Goal: Task Accomplishment & Management: Use online tool/utility

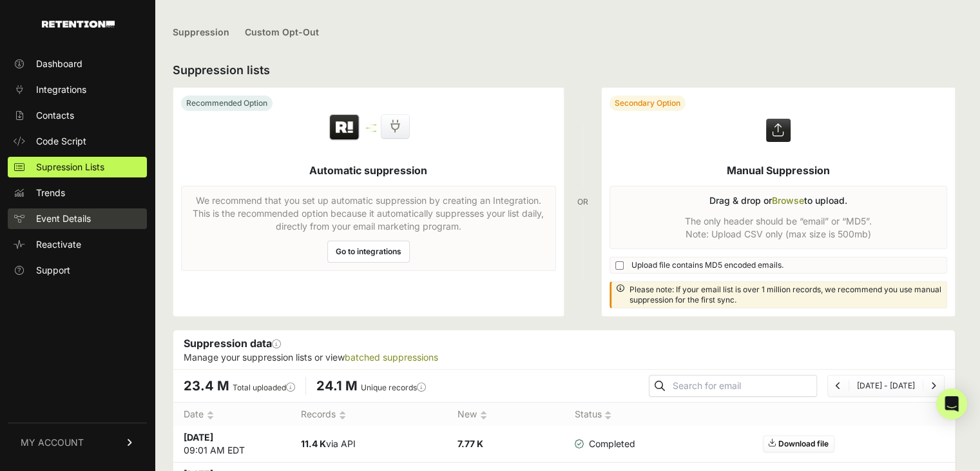
click at [87, 220] on span "Event Details" at bounding box center [63, 218] width 55 height 13
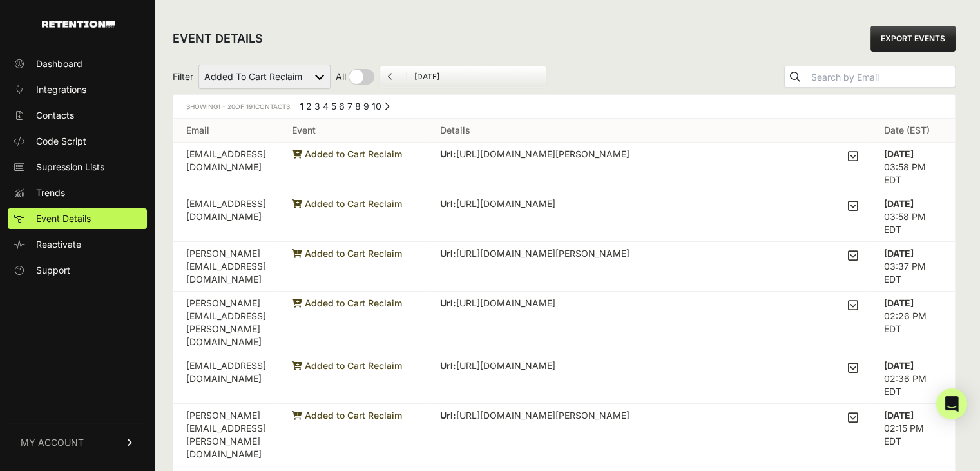
click at [856, 155] on icon at bounding box center [853, 156] width 10 height 12
click at [0, 0] on input "checkbox" at bounding box center [0, 0] width 0 height 0
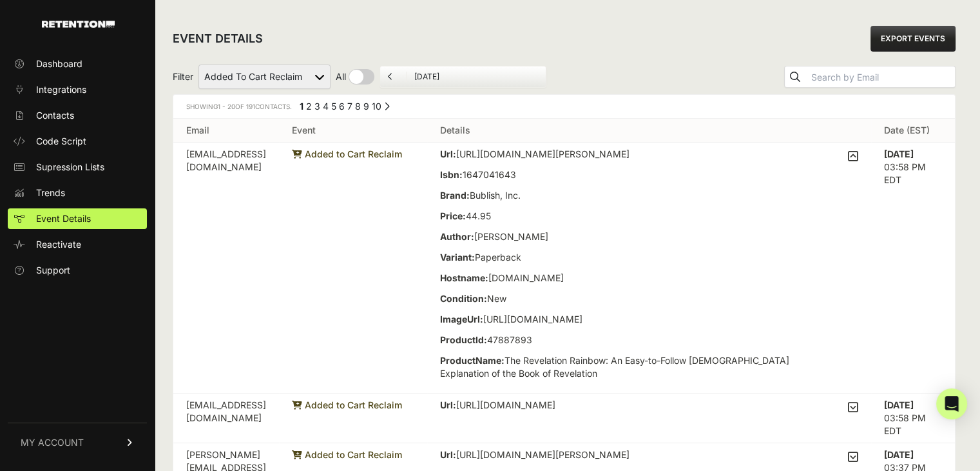
click at [853, 156] on div "Url: https://www.thriftbooks.com/w/the-revelation-rainbow_charles-walter-dought…" at bounding box center [649, 268] width 418 height 240
click at [859, 154] on icon at bounding box center [853, 156] width 10 height 12
click at [0, 0] on input "checkbox" at bounding box center [0, 0] width 0 height 0
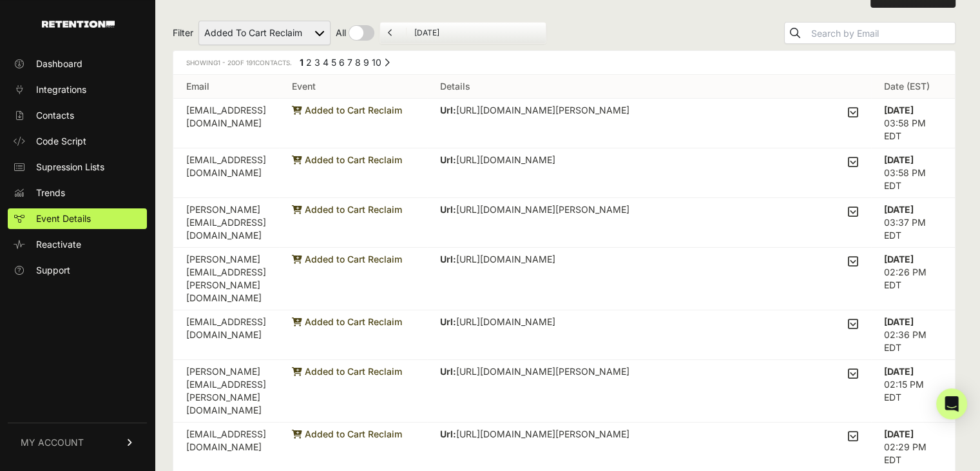
scroll to position [64, 0]
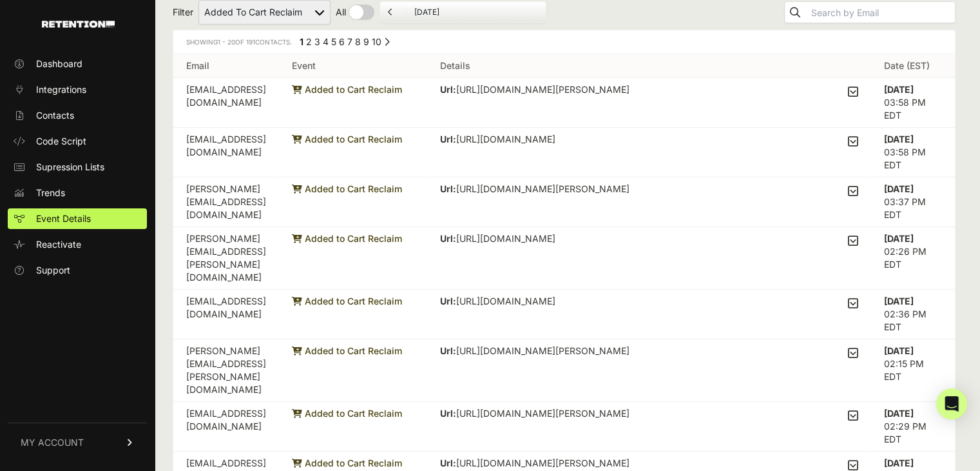
click at [859, 188] on icon at bounding box center [853, 191] width 10 height 12
click at [0, 0] on input "checkbox" at bounding box center [0, 0] width 0 height 0
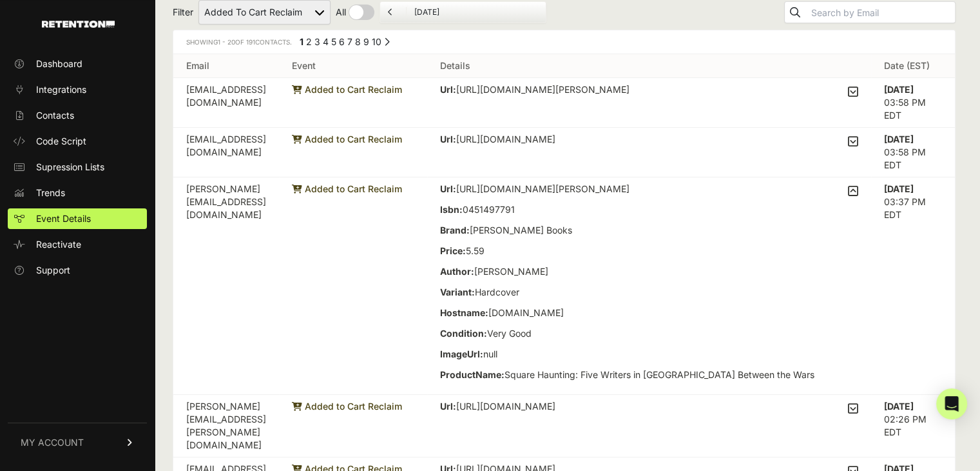
click at [859, 191] on icon at bounding box center [853, 191] width 10 height 12
click at [0, 0] on input "checkbox" at bounding box center [0, 0] width 0 height 0
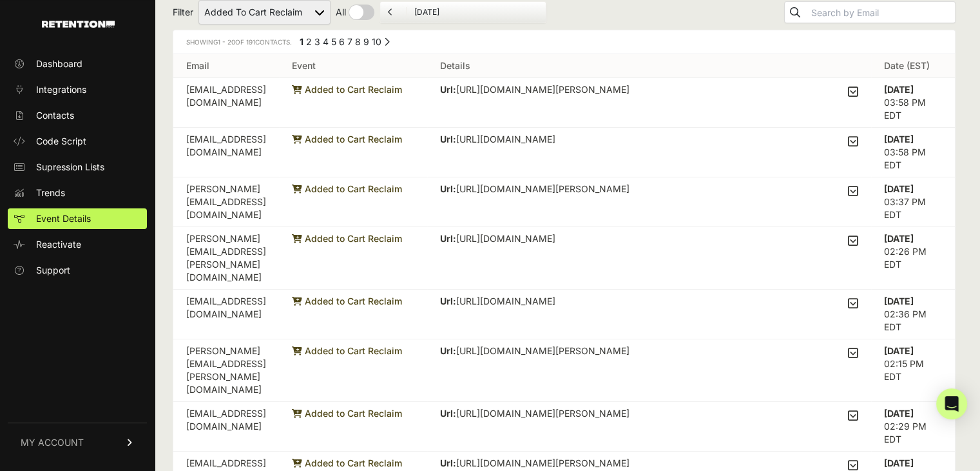
click at [857, 140] on icon at bounding box center [853, 141] width 10 height 12
click at [0, 0] on input "checkbox" at bounding box center [0, 0] width 0 height 0
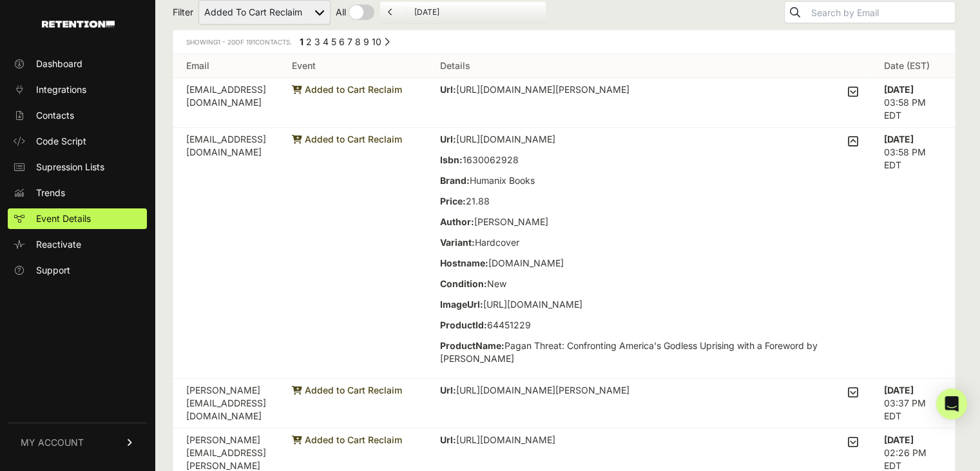
click at [859, 142] on icon at bounding box center [853, 141] width 10 height 12
click at [0, 0] on input "checkbox" at bounding box center [0, 0] width 0 height 0
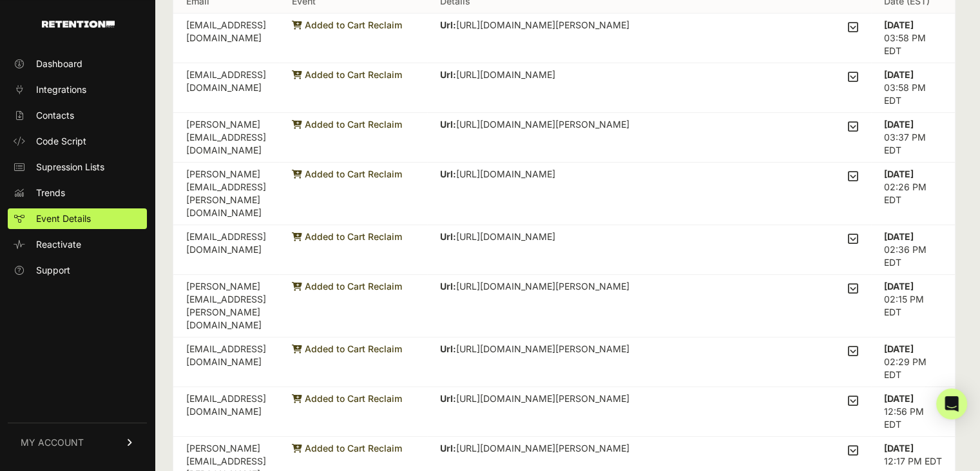
click at [859, 171] on icon at bounding box center [853, 176] width 10 height 12
click at [0, 0] on input "checkbox" at bounding box center [0, 0] width 0 height 0
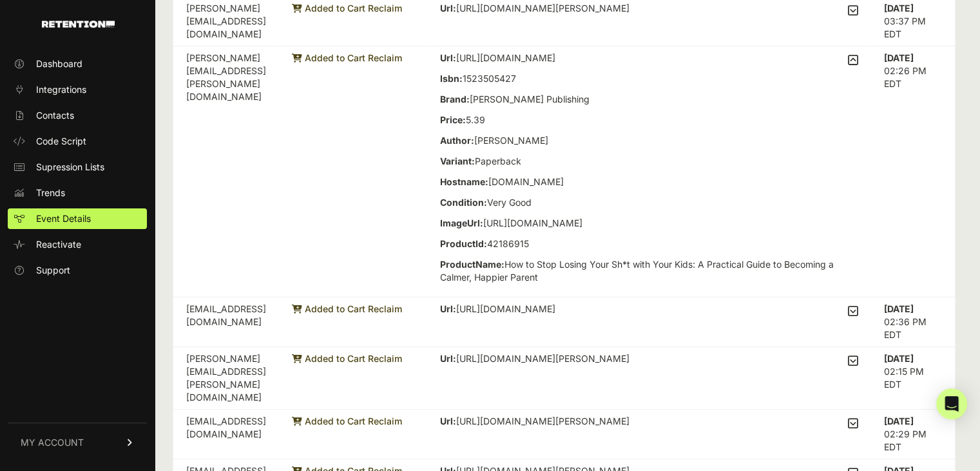
scroll to position [258, 0]
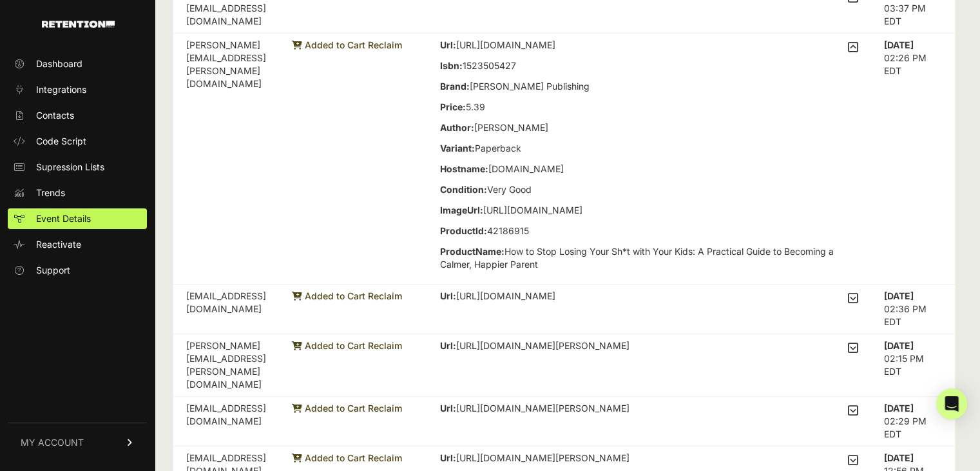
click at [865, 52] on td "Url: https://www.thriftbooks.com/w/how-to-stop-losing-your-sht-with-your-kids-a…" at bounding box center [649, 159] width 444 height 251
click at [858, 51] on icon at bounding box center [853, 47] width 10 height 12
click at [0, 0] on input "checkbox" at bounding box center [0, 0] width 0 height 0
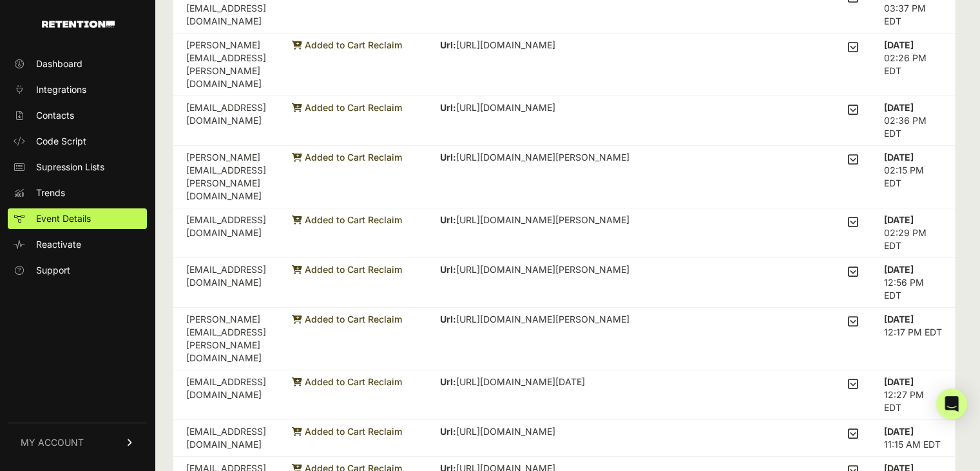
click at [858, 153] on icon at bounding box center [853, 159] width 10 height 12
click at [0, 0] on input "checkbox" at bounding box center [0, 0] width 0 height 0
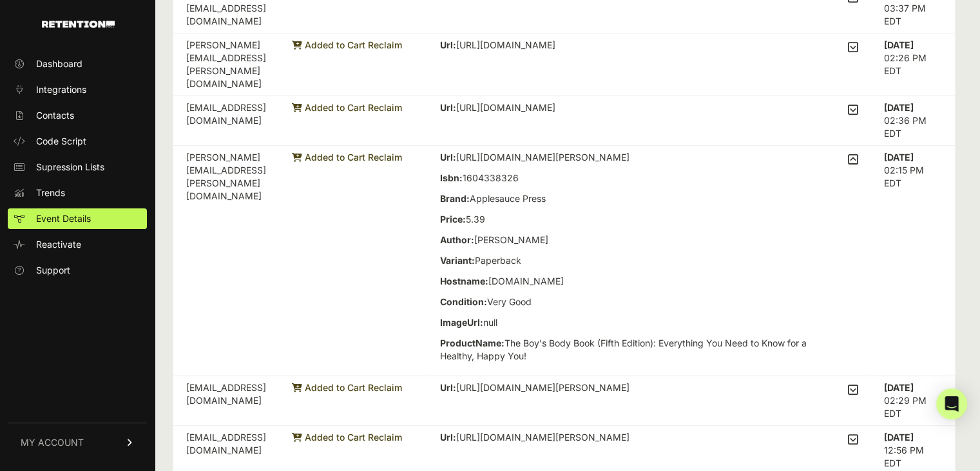
click at [858, 153] on icon at bounding box center [853, 159] width 10 height 12
click at [0, 0] on input "checkbox" at bounding box center [0, 0] width 0 height 0
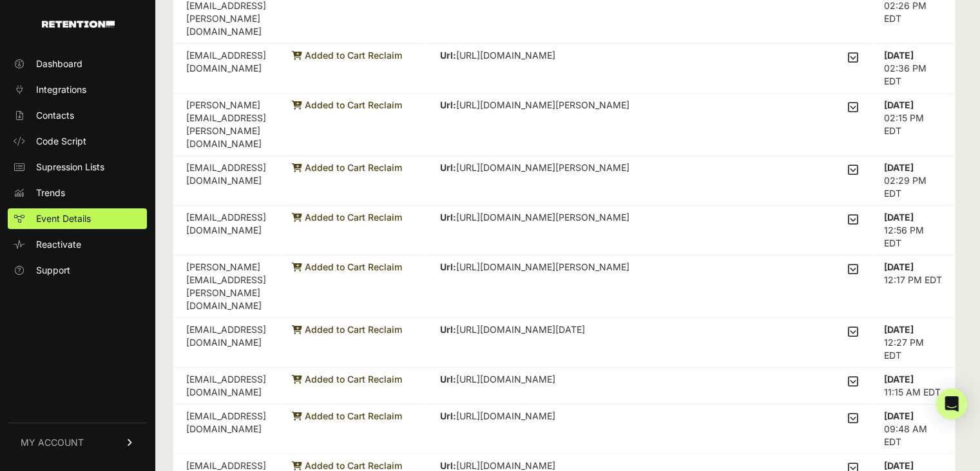
scroll to position [387, 0]
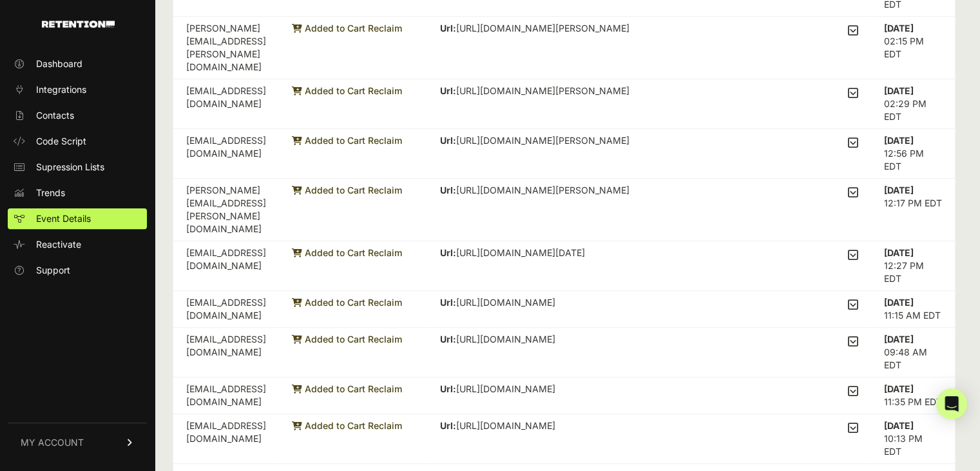
click at [859, 137] on icon at bounding box center [853, 143] width 10 height 12
click at [0, 0] on input "checkbox" at bounding box center [0, 0] width 0 height 0
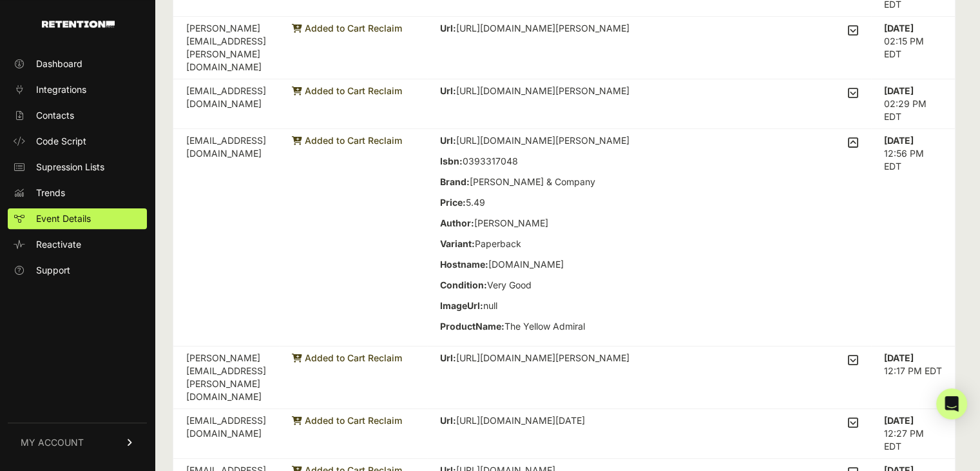
click at [859, 137] on icon at bounding box center [853, 143] width 10 height 12
click at [0, 0] on input "checkbox" at bounding box center [0, 0] width 0 height 0
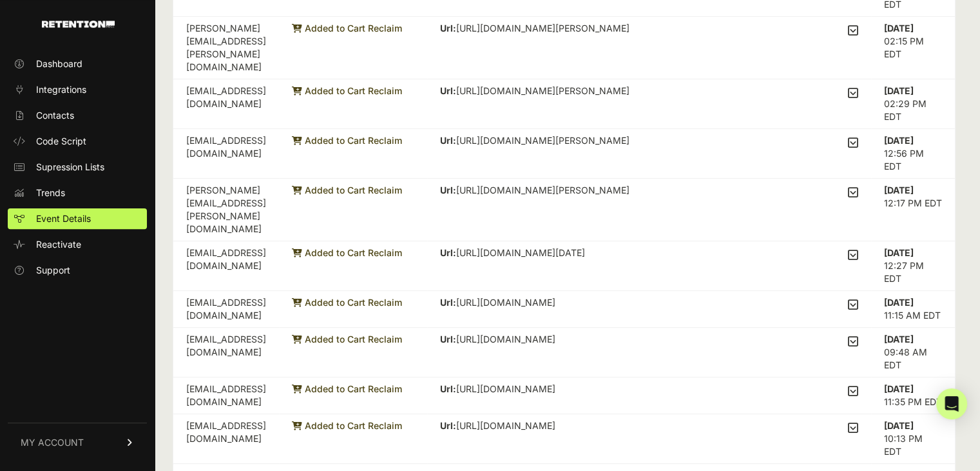
click at [859, 186] on icon at bounding box center [853, 192] width 10 height 12
click at [0, 0] on input "checkbox" at bounding box center [0, 0] width 0 height 0
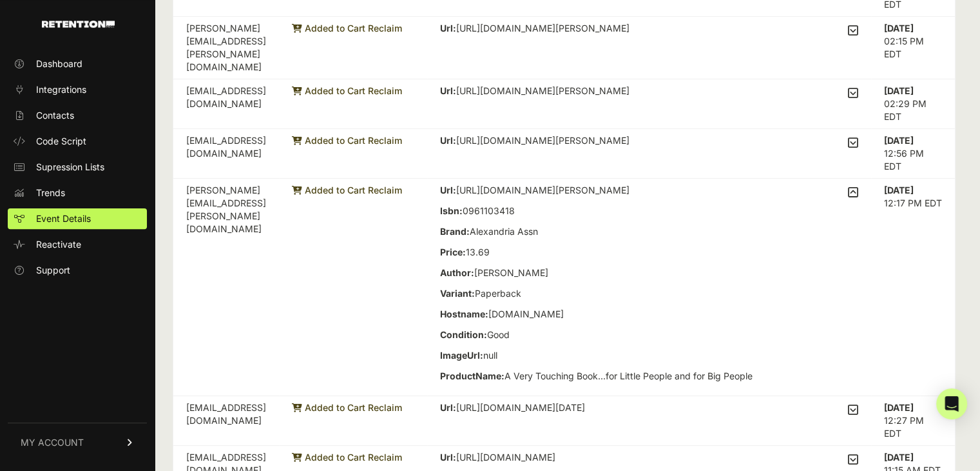
click at [859, 186] on icon at bounding box center [853, 192] width 10 height 12
click at [0, 0] on input "checkbox" at bounding box center [0, 0] width 0 height 0
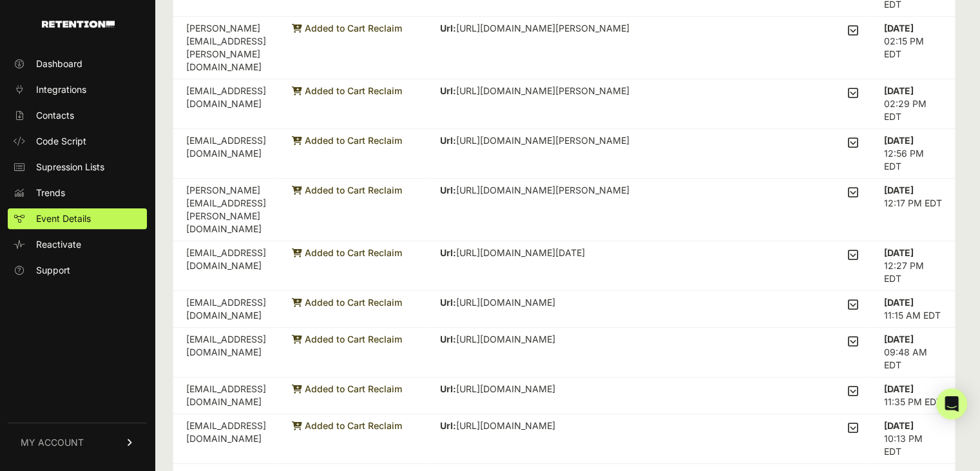
click at [859, 249] on icon at bounding box center [853, 255] width 10 height 12
click at [0, 0] on input "checkbox" at bounding box center [0, 0] width 0 height 0
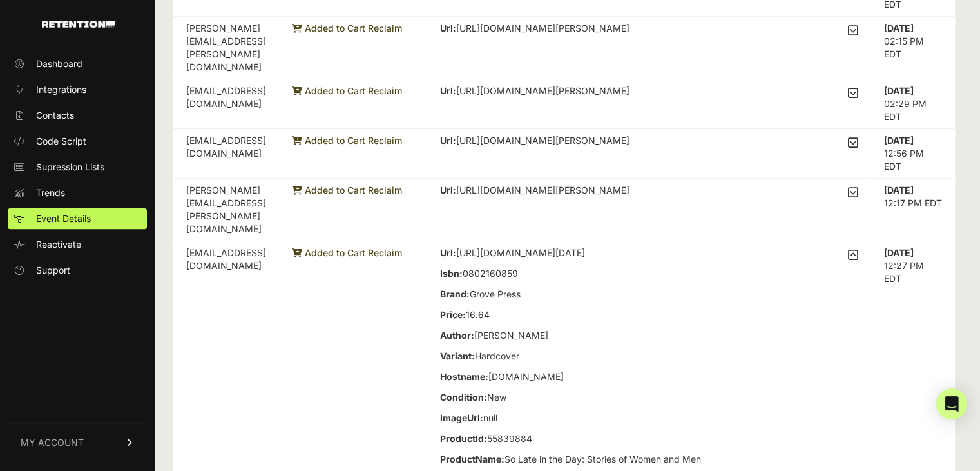
click at [859, 249] on icon at bounding box center [853, 255] width 10 height 12
click at [0, 0] on input "checkbox" at bounding box center [0, 0] width 0 height 0
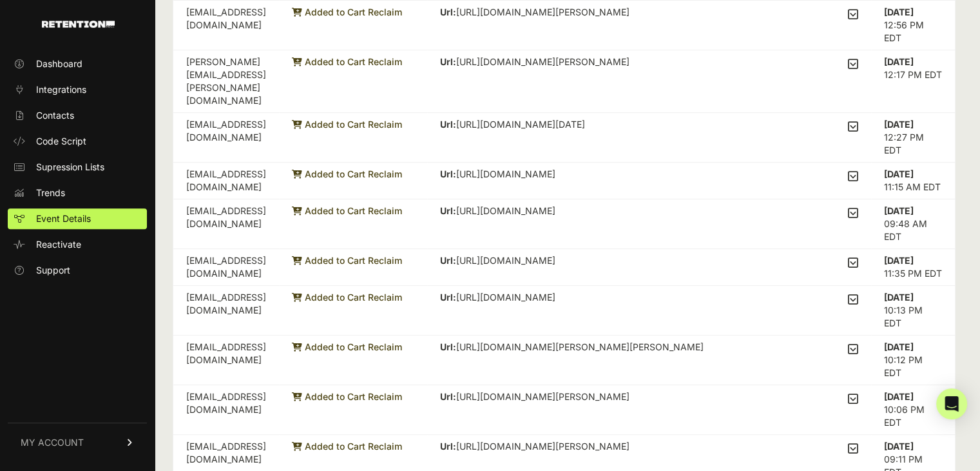
scroll to position [516, 0]
click at [859, 256] on icon at bounding box center [853, 262] width 10 height 12
click at [0, 0] on input "checkbox" at bounding box center [0, 0] width 0 height 0
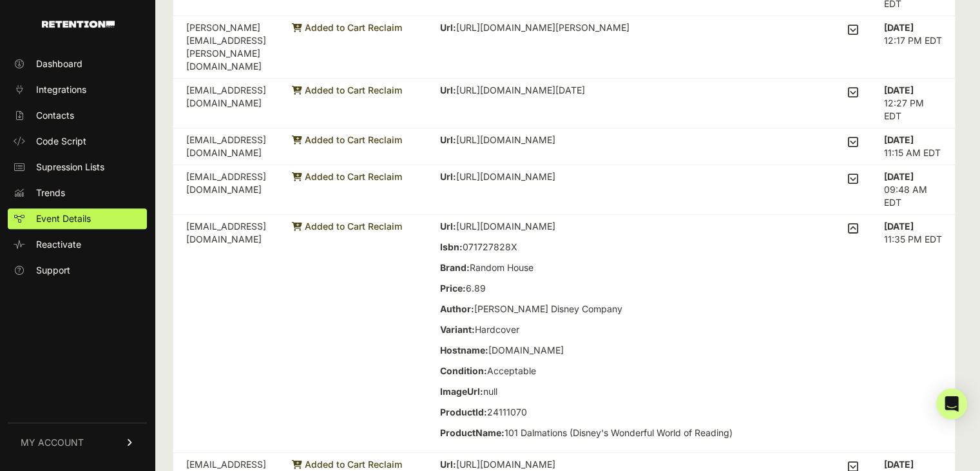
scroll to position [580, 0]
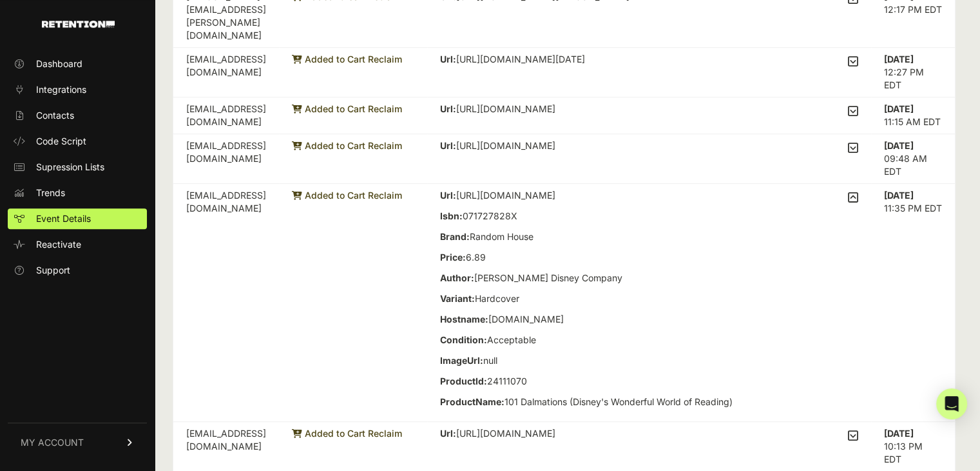
click at [857, 191] on icon at bounding box center [853, 197] width 10 height 12
click at [0, 0] on input "checkbox" at bounding box center [0, 0] width 0 height 0
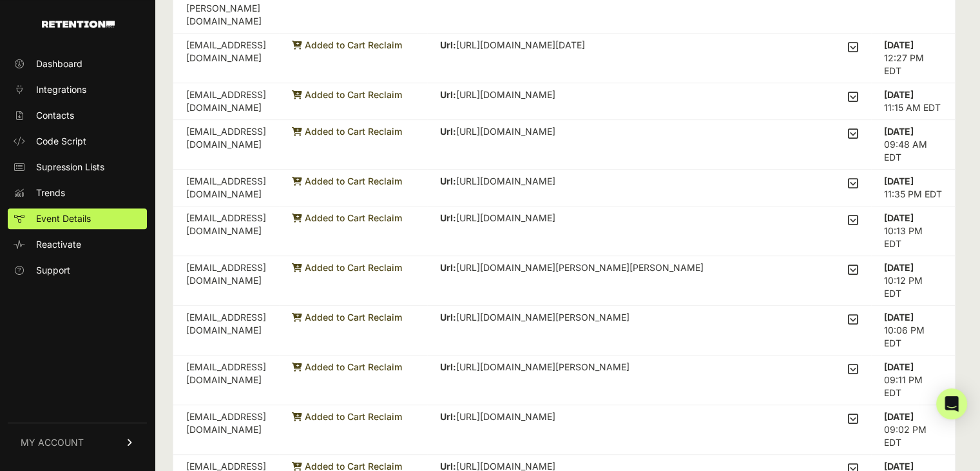
scroll to position [603, 0]
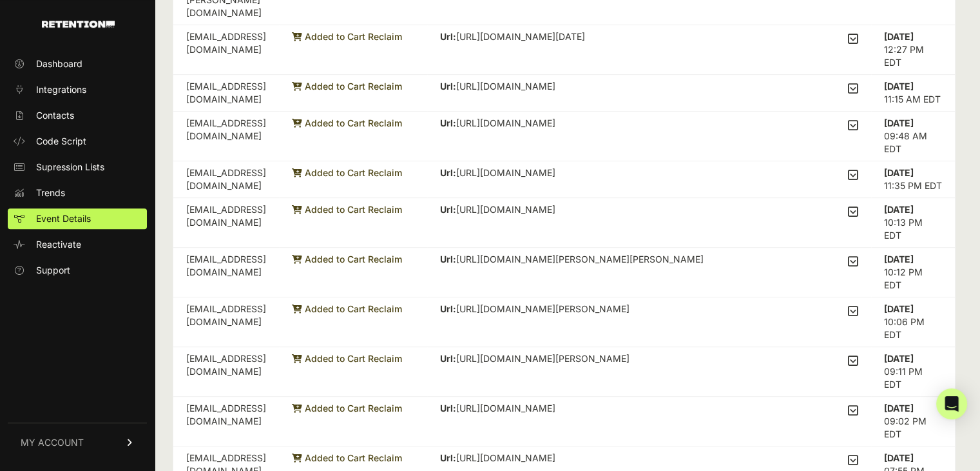
click at [859, 354] on icon at bounding box center [853, 360] width 10 height 12
click at [0, 0] on input "checkbox" at bounding box center [0, 0] width 0 height 0
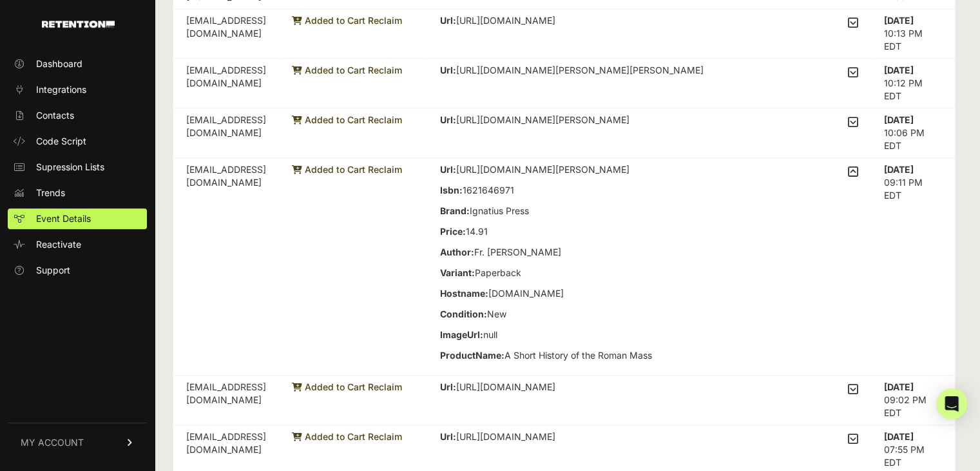
scroll to position [796, 0]
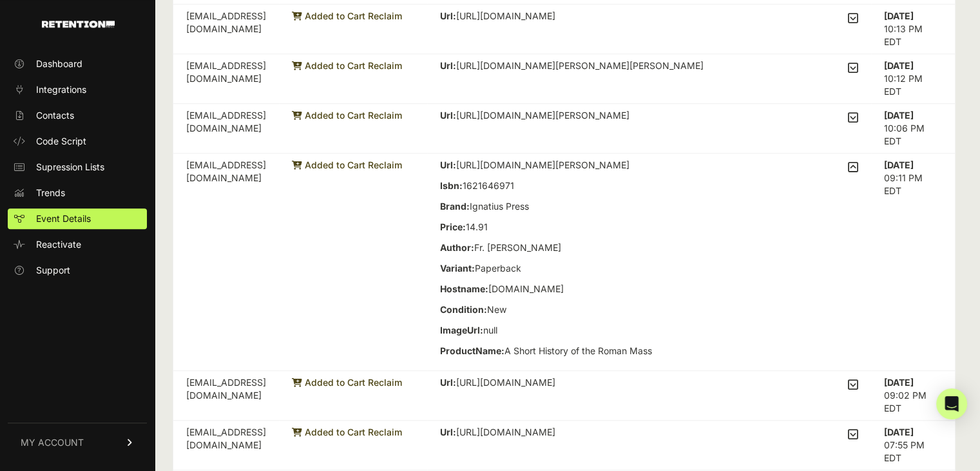
click at [859, 161] on icon at bounding box center [853, 167] width 10 height 12
click at [0, 0] on input "checkbox" at bounding box center [0, 0] width 0 height 0
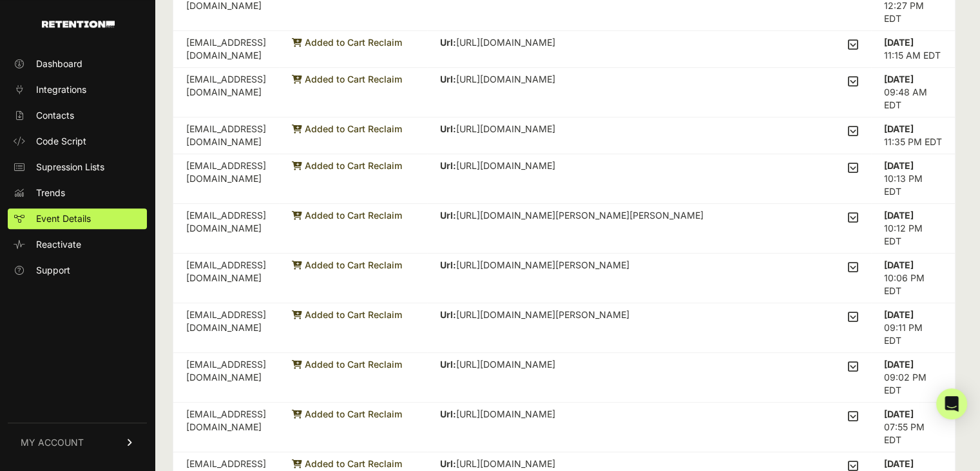
scroll to position [603, 0]
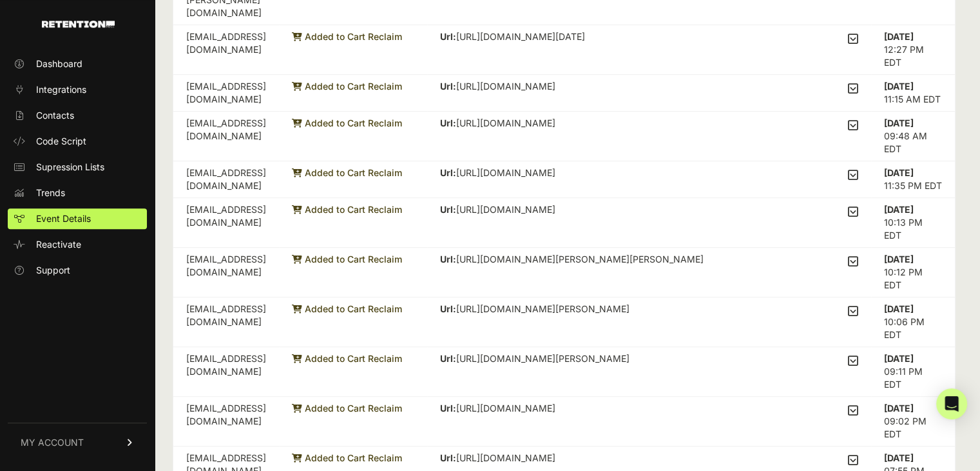
click at [859, 454] on icon at bounding box center [853, 460] width 10 height 12
click at [0, 0] on input "checkbox" at bounding box center [0, 0] width 0 height 0
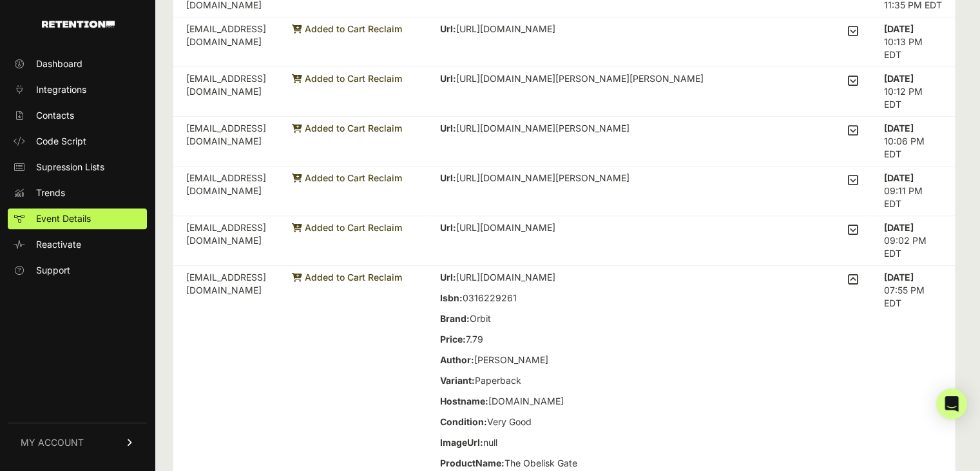
click at [858, 273] on icon at bounding box center [853, 279] width 10 height 12
click at [0, 0] on input "checkbox" at bounding box center [0, 0] width 0 height 0
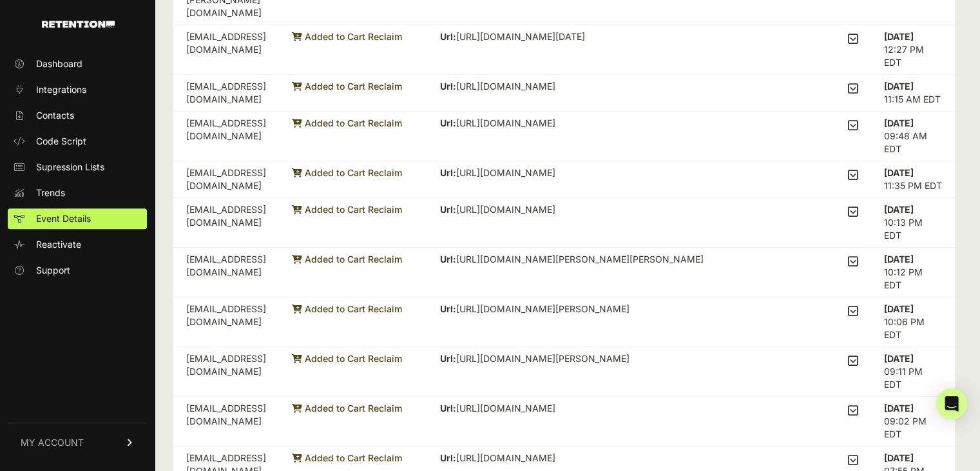
click at [859, 404] on icon at bounding box center [853, 410] width 10 height 12
click at [0, 0] on input "checkbox" at bounding box center [0, 0] width 0 height 0
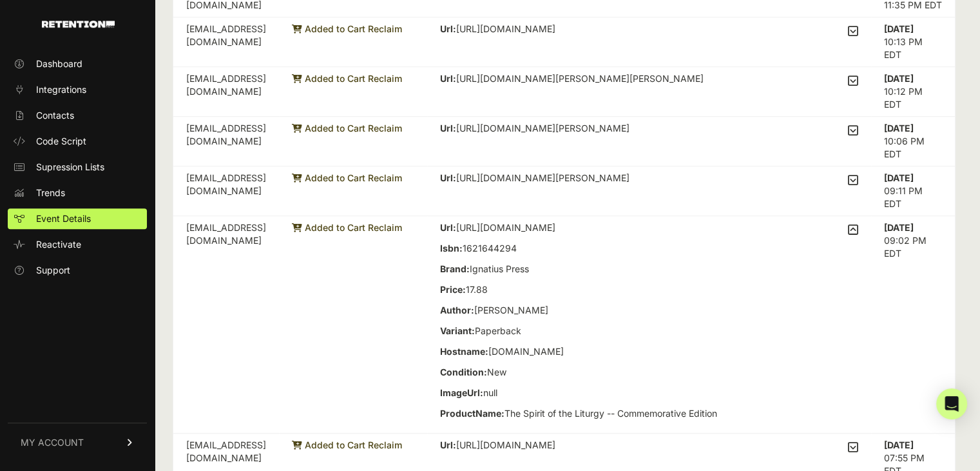
click at [859, 224] on icon at bounding box center [853, 230] width 10 height 12
click at [0, 0] on input "checkbox" at bounding box center [0, 0] width 0 height 0
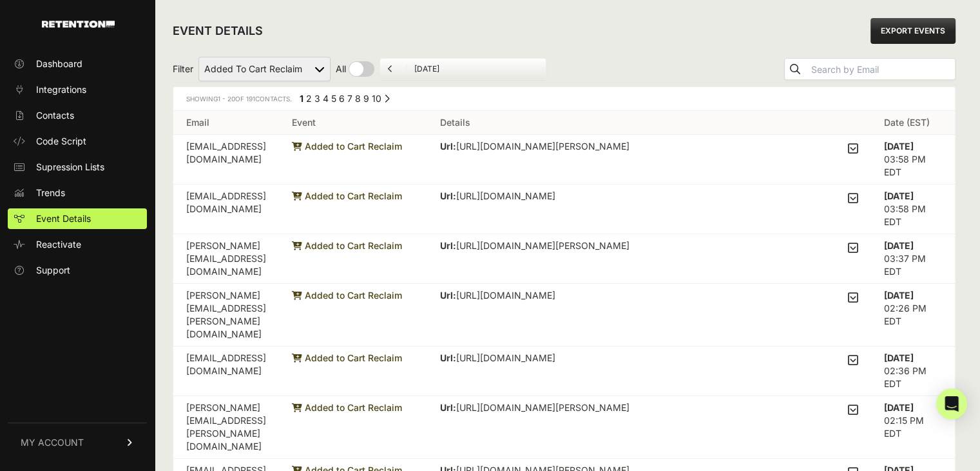
scroll to position [0, 0]
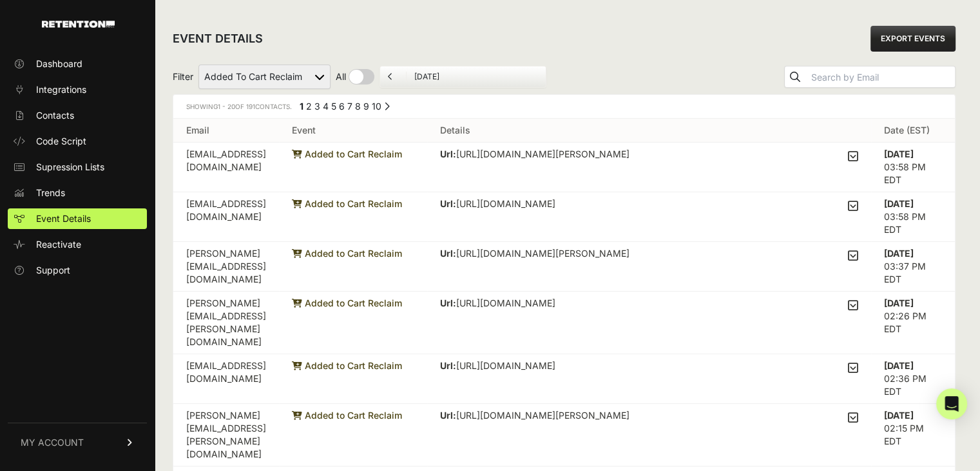
click at [855, 153] on icon at bounding box center [853, 156] width 10 height 12
click at [0, 0] on input "checkbox" at bounding box center [0, 0] width 0 height 0
